Goal: Book appointment/travel/reservation

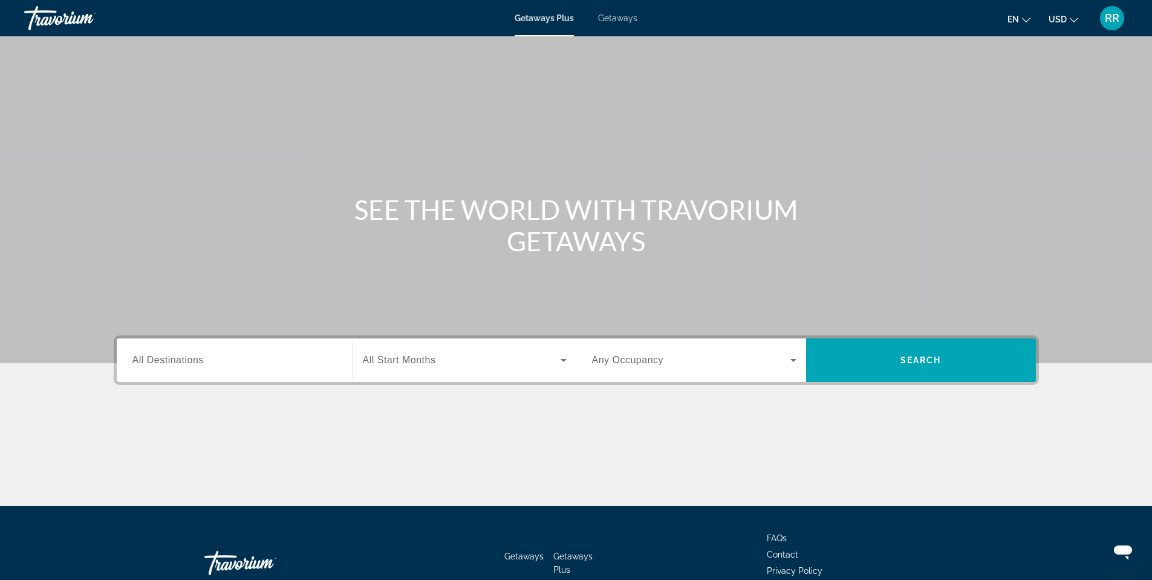
click at [612, 22] on span "Getaways" at bounding box center [617, 18] width 39 height 10
click at [150, 354] on span "All Destinations" at bounding box center [167, 359] width 71 height 10
click at [150, 354] on input "Destination All Destinations" at bounding box center [234, 360] width 204 height 15
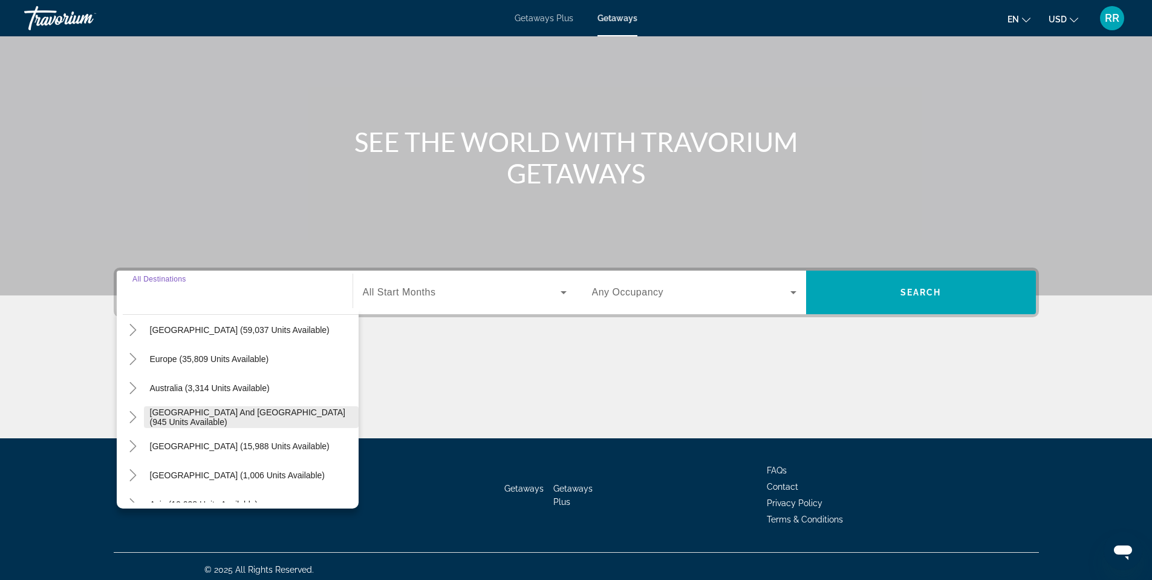
scroll to position [120, 0]
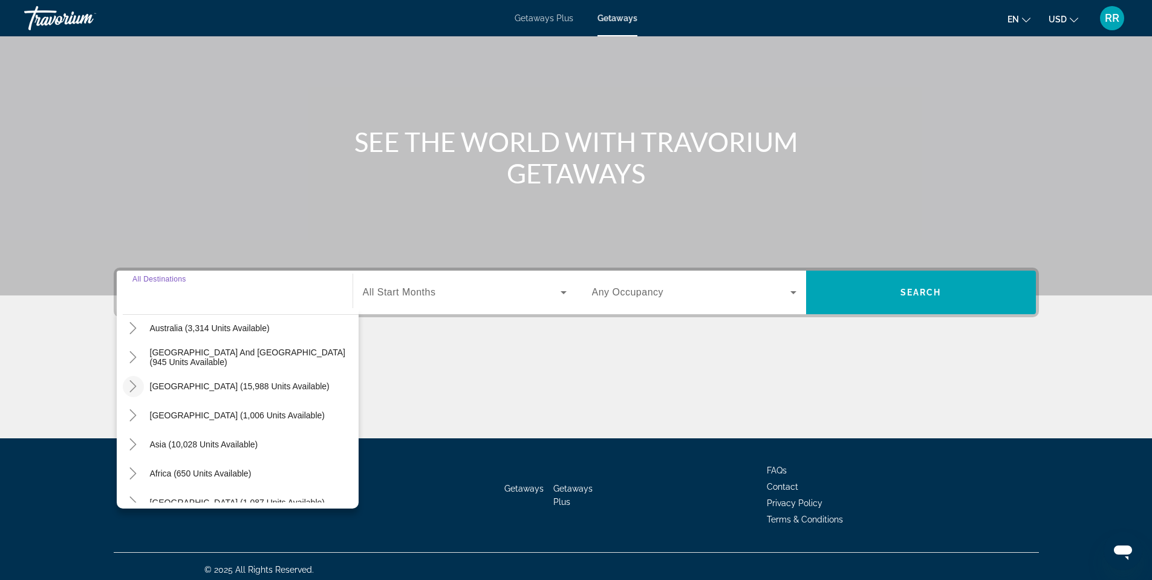
click at [137, 384] on icon "Toggle South America (15,988 units available)" at bounding box center [133, 386] width 12 height 12
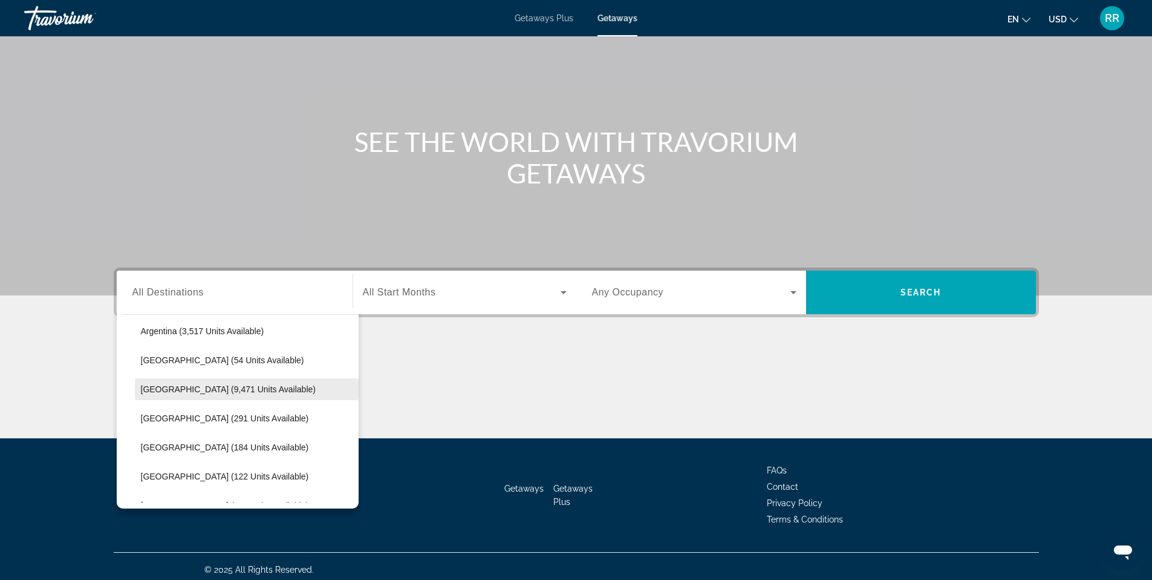
scroll to position [269, 0]
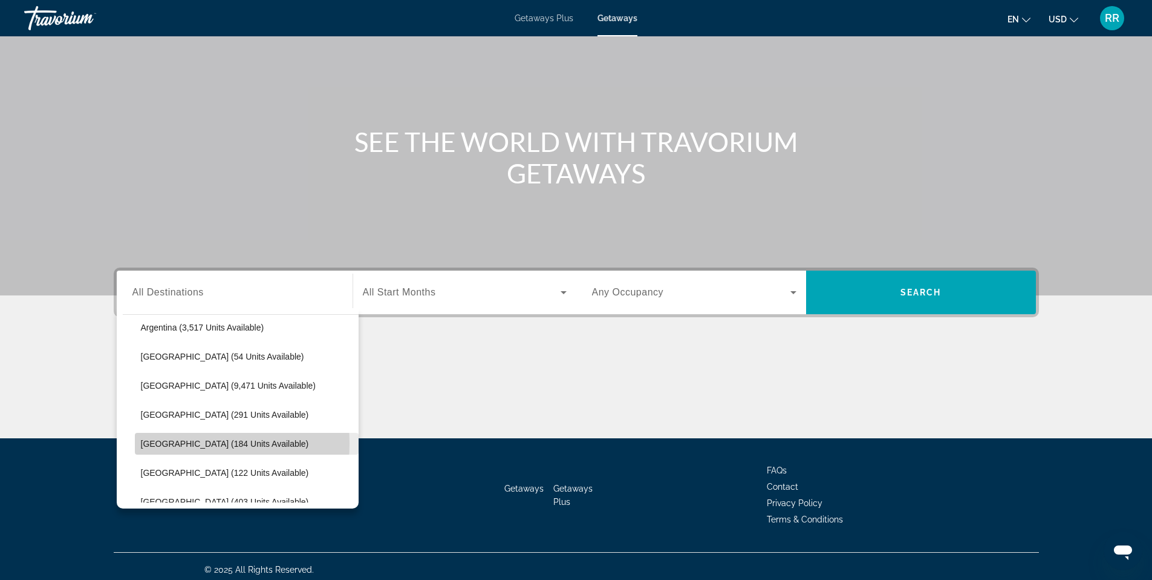
click at [169, 443] on span "[GEOGRAPHIC_DATA] (184 units available)" at bounding box center [225, 444] width 168 height 10
type input "**********"
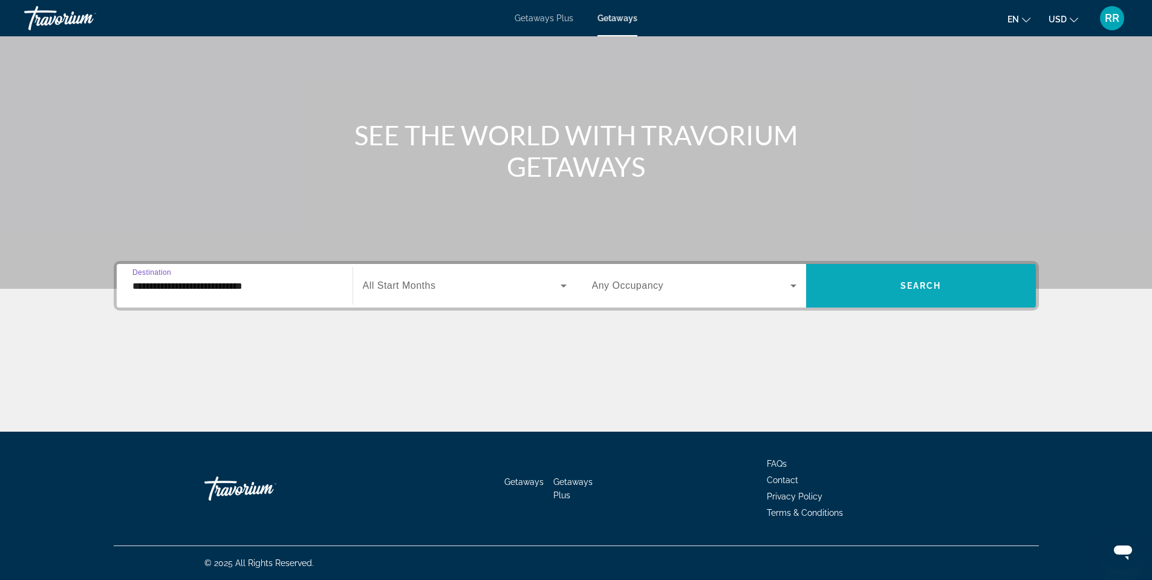
click at [905, 290] on span "Search widget" at bounding box center [921, 285] width 230 height 29
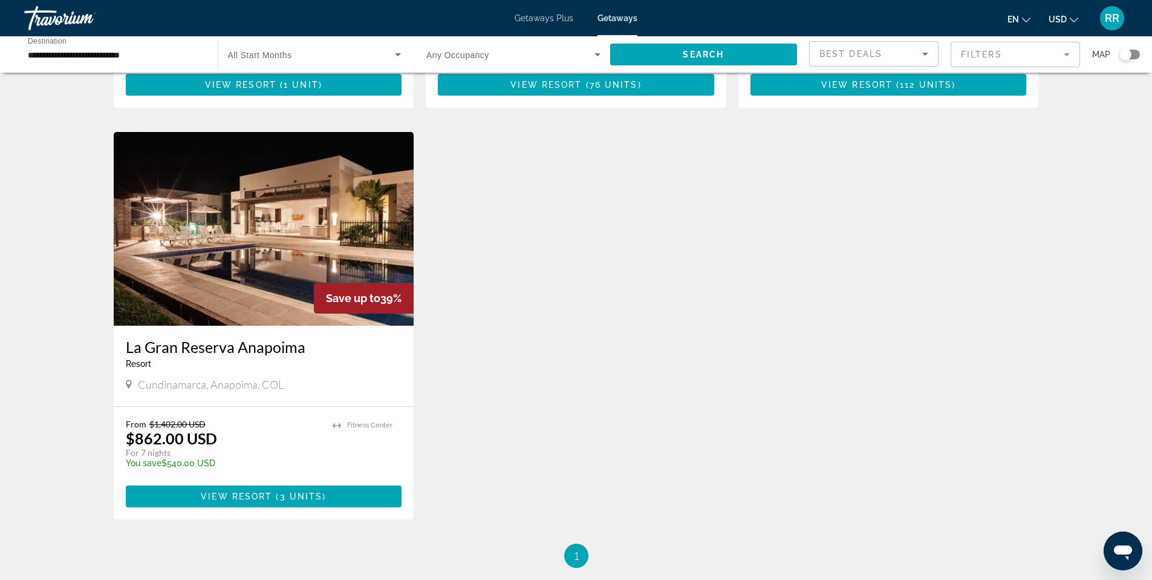
scroll to position [406, 0]
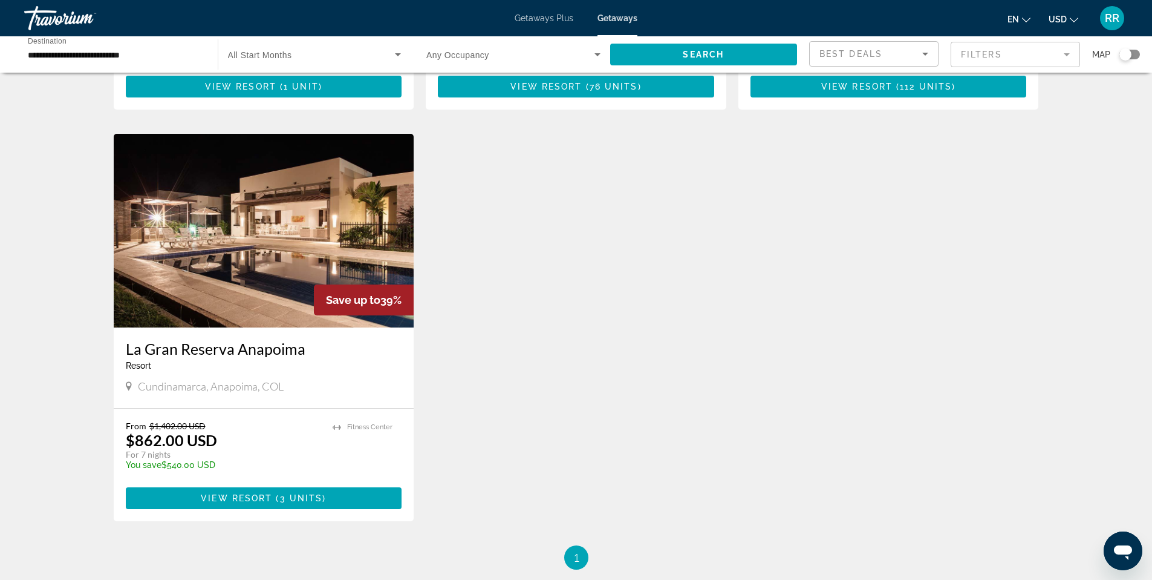
click at [267, 250] on img "Main content" at bounding box center [264, 231] width 301 height 194
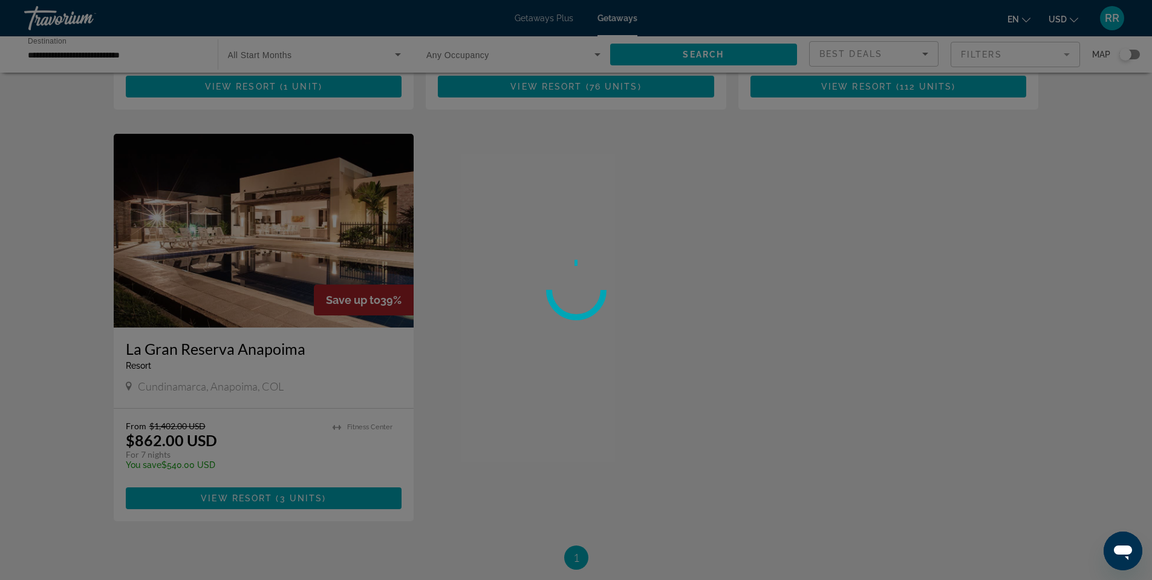
click at [267, 250] on div at bounding box center [576, 290] width 1152 height 580
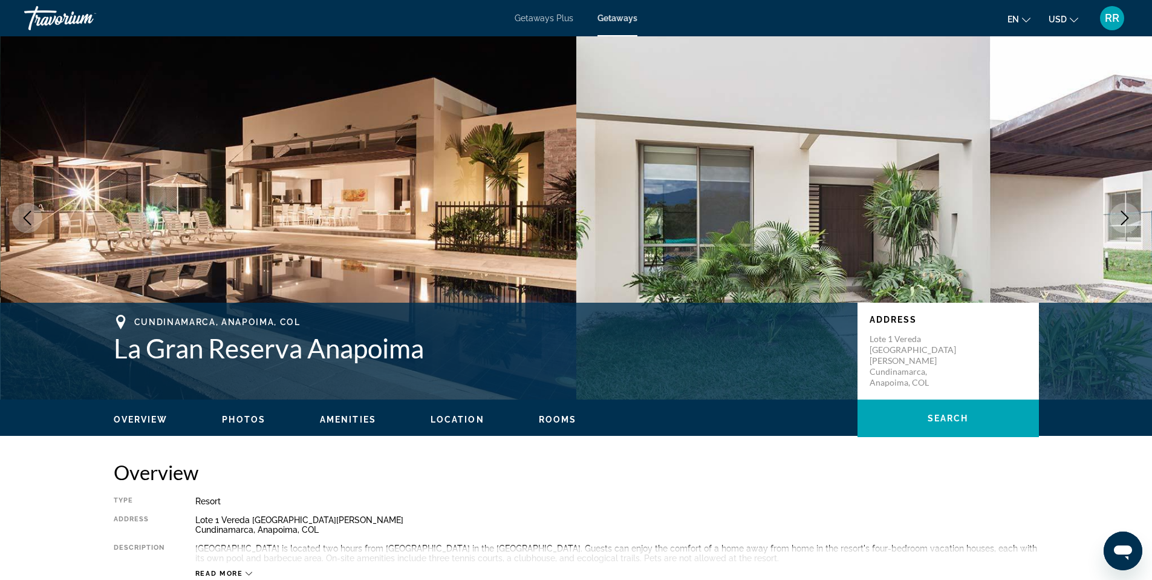
click at [1128, 223] on icon "Next image" at bounding box center [1125, 218] width 15 height 15
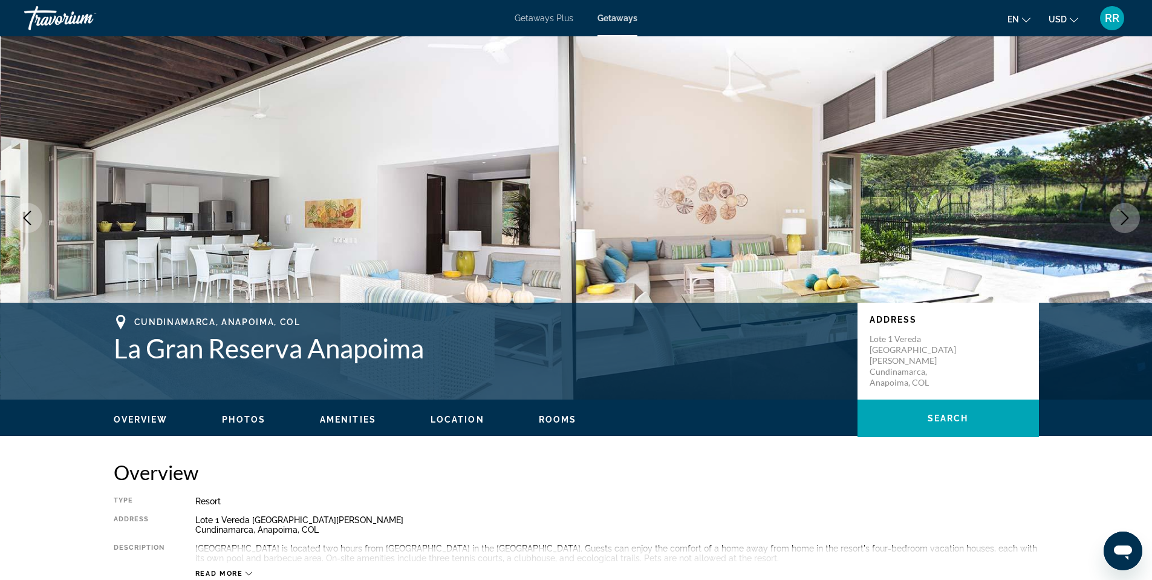
click at [1128, 223] on icon "Next image" at bounding box center [1125, 218] width 15 height 15
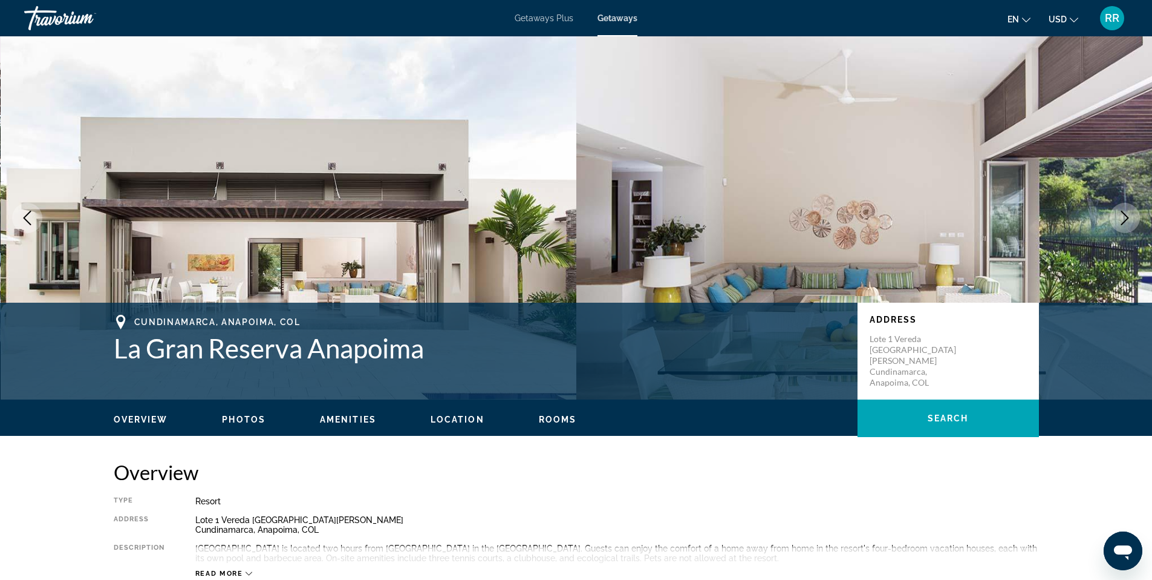
click at [1128, 223] on icon "Next image" at bounding box center [1125, 218] width 15 height 15
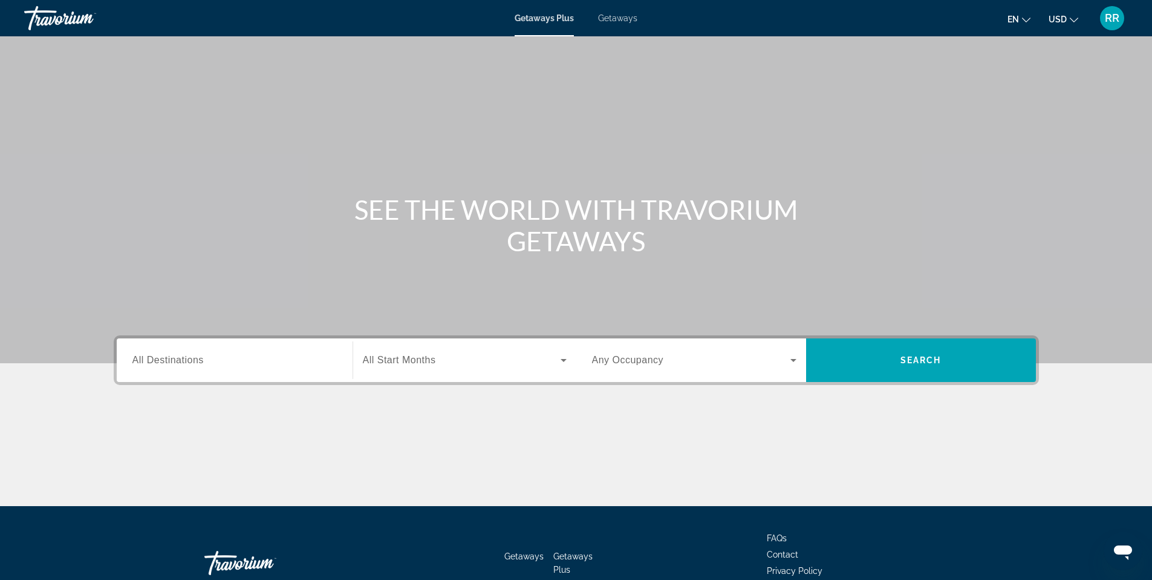
click at [626, 27] on div "Getaways Plus Getaways en English Español Français Italiano Português русский U…" at bounding box center [576, 17] width 1152 height 31
click at [615, 20] on span "Getaways" at bounding box center [617, 18] width 39 height 10
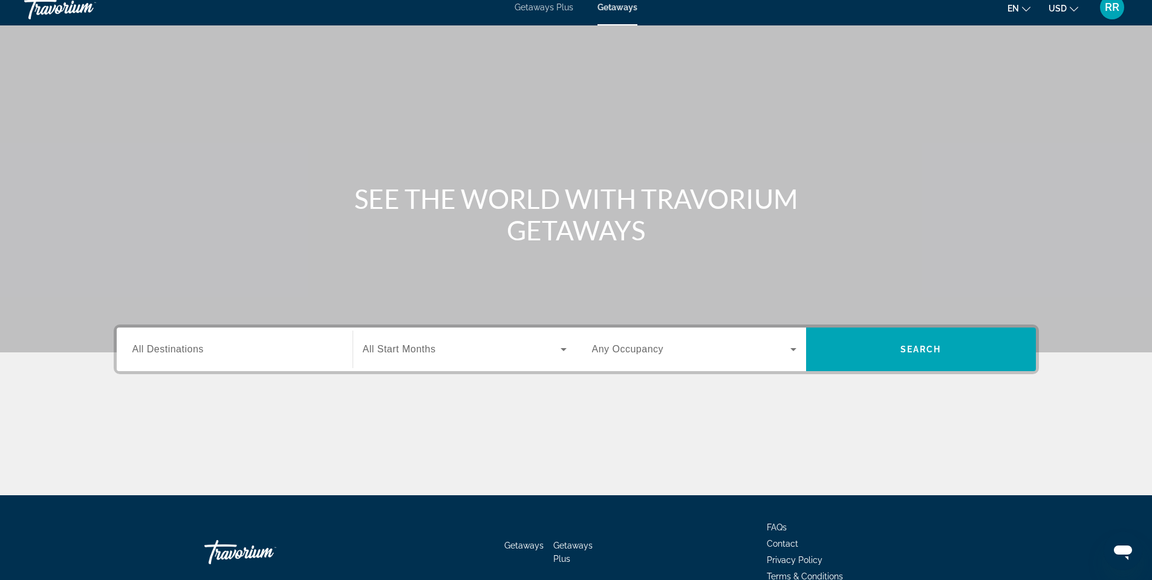
click at [148, 344] on span "All Destinations" at bounding box center [167, 349] width 71 height 10
click at [148, 344] on input "Destination All Destinations" at bounding box center [234, 349] width 204 height 15
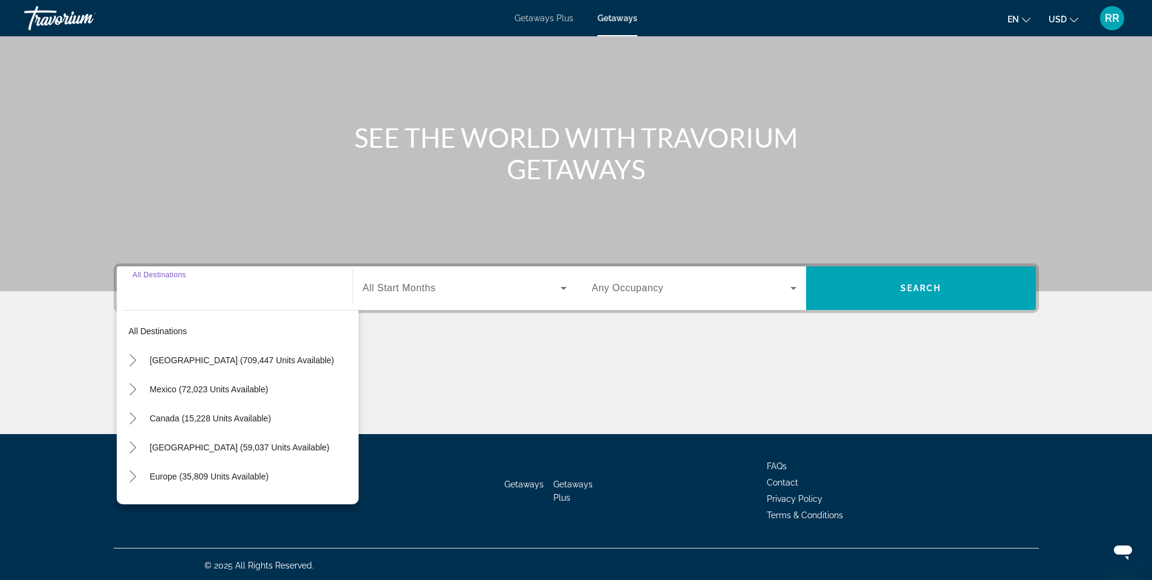
scroll to position [74, 0]
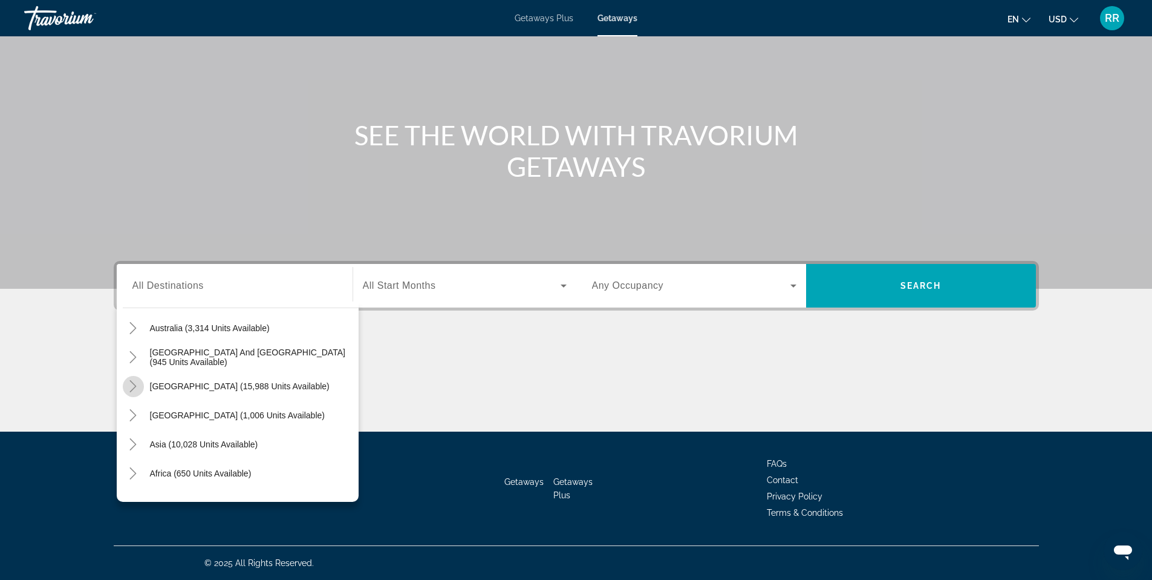
click at [132, 383] on icon "Toggle South America (15,988 units available)" at bounding box center [133, 386] width 12 height 12
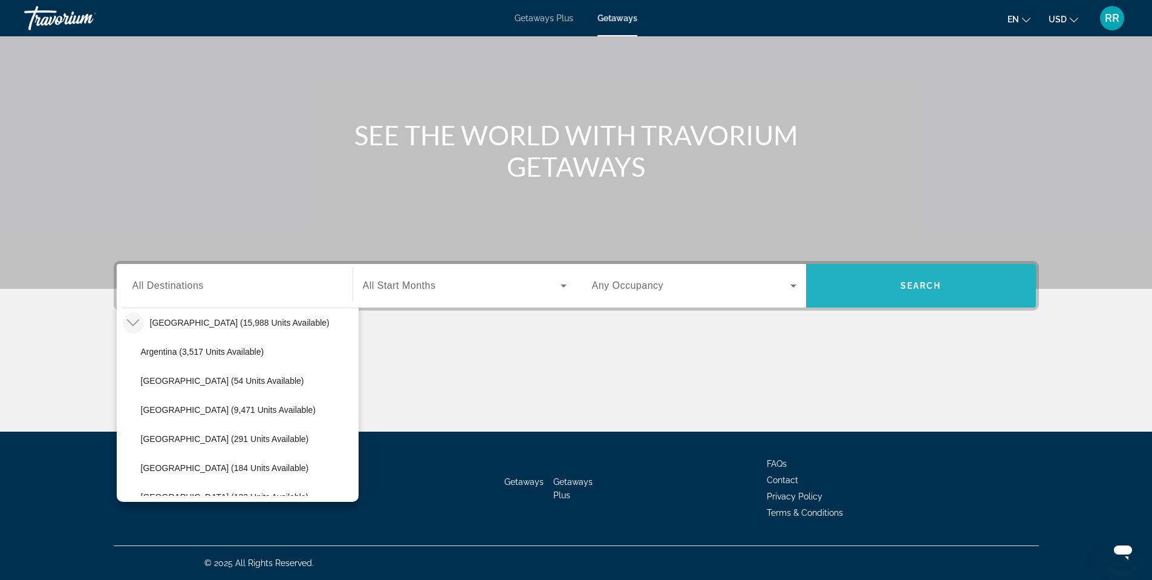
click at [943, 287] on span "Search widget" at bounding box center [921, 285] width 230 height 29
